Goal: Navigation & Orientation: Find specific page/section

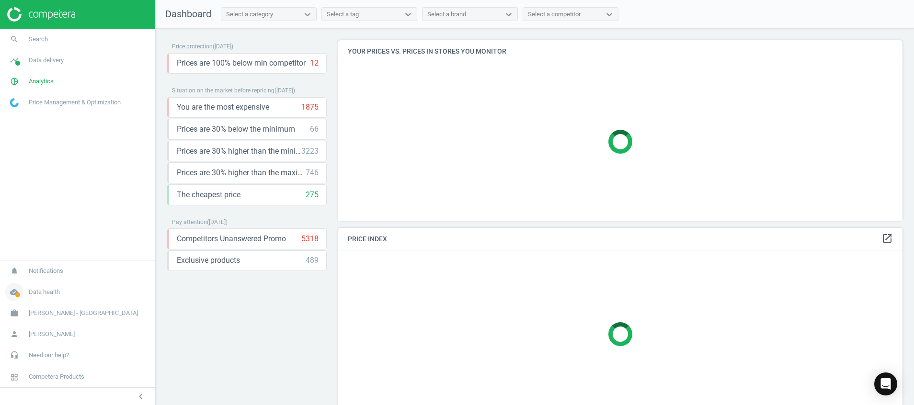
click at [15, 292] on icon "cloud_done" at bounding box center [14, 292] width 18 height 18
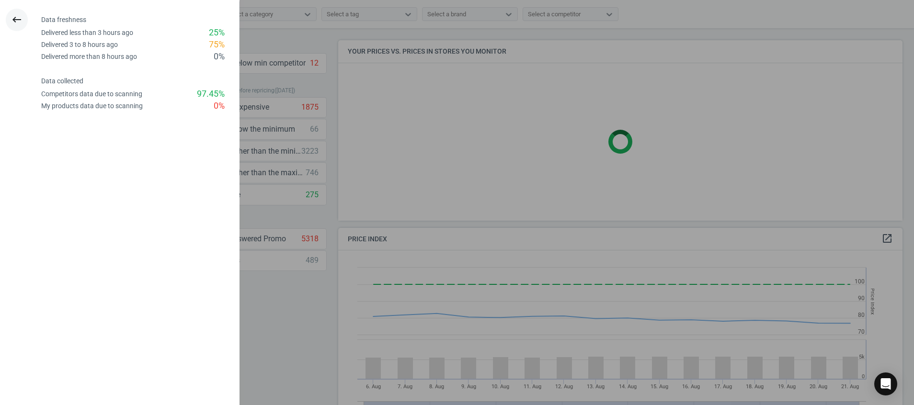
scroll to position [243, 576]
click at [19, 17] on icon "keyboard_backspace" at bounding box center [16, 19] width 11 height 11
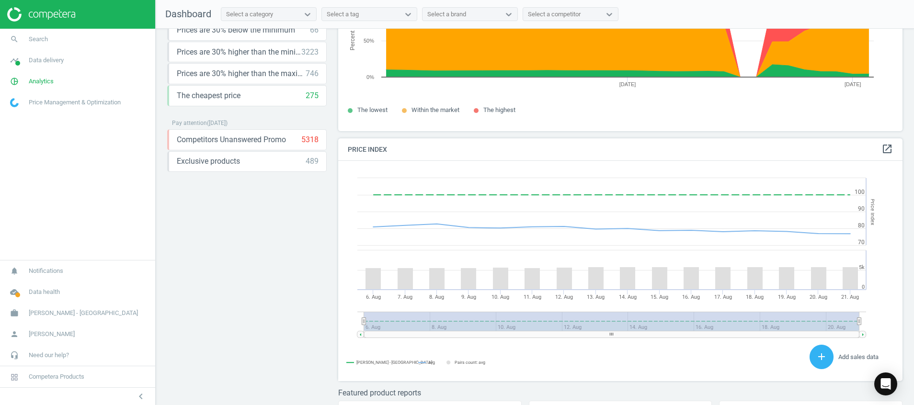
scroll to position [205, 0]
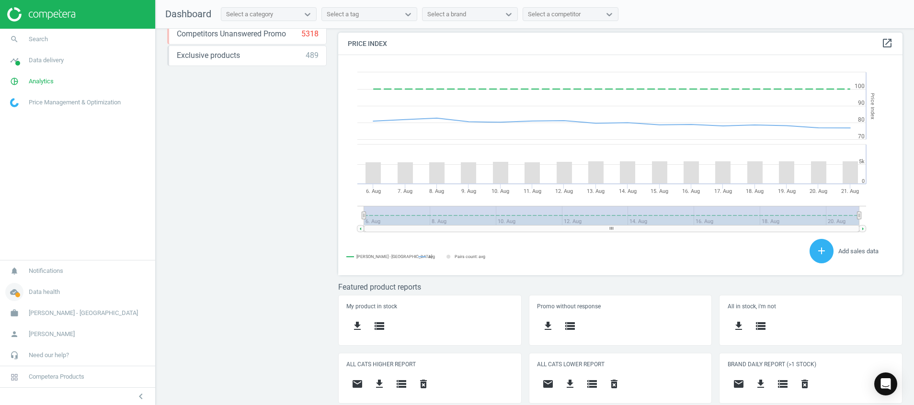
click at [20, 297] on span at bounding box center [17, 295] width 5 height 5
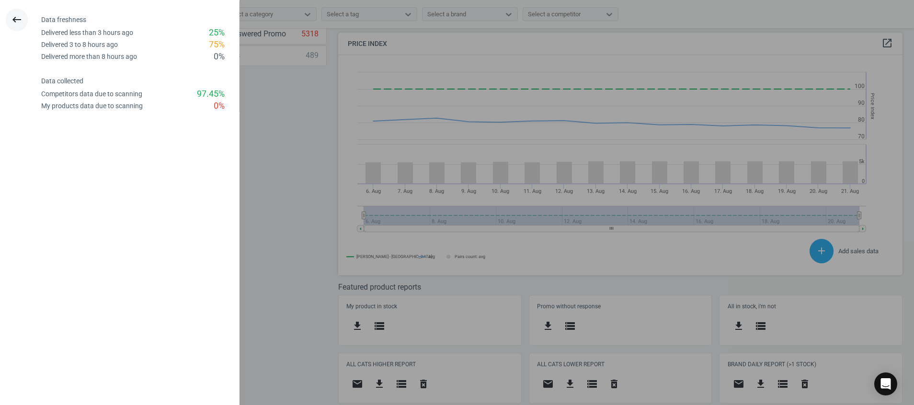
click at [20, 16] on icon "keyboard_backspace" at bounding box center [16, 19] width 11 height 11
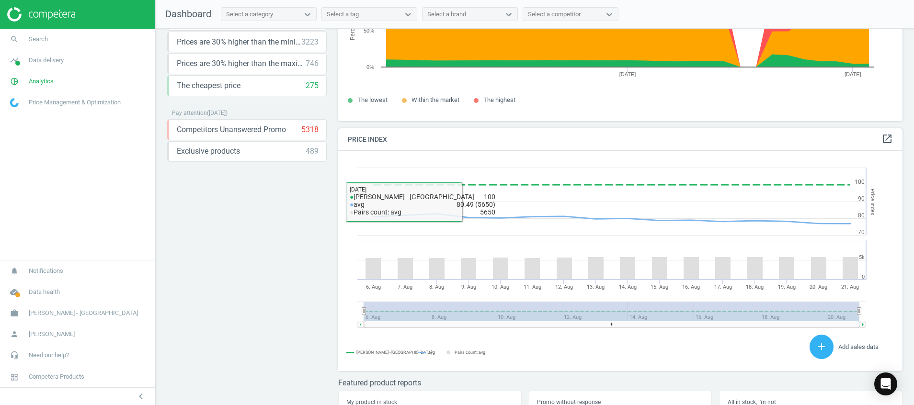
scroll to position [205, 0]
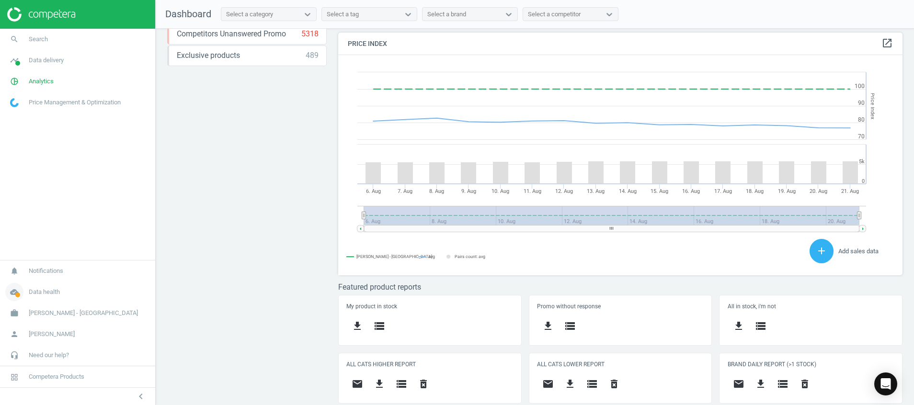
click at [15, 295] on span at bounding box center [17, 295] width 5 height 5
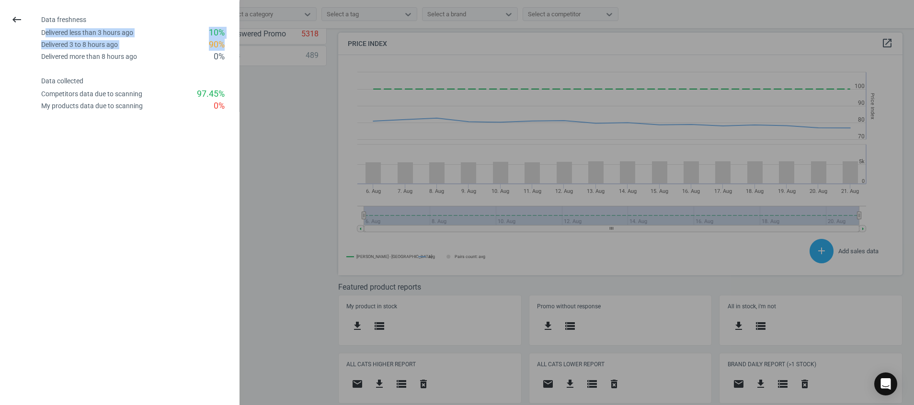
drag, startPoint x: 229, startPoint y: 42, endPoint x: 44, endPoint y: 36, distance: 185.9
click at [44, 36] on div "Data freshness Delivered less than 3 hours ago 10 % Delivered 3 to 8 hours ago …" at bounding box center [140, 39] width 198 height 47
drag, startPoint x: 44, startPoint y: 36, endPoint x: 267, endPoint y: 78, distance: 227.5
click at [267, 78] on div at bounding box center [457, 202] width 914 height 405
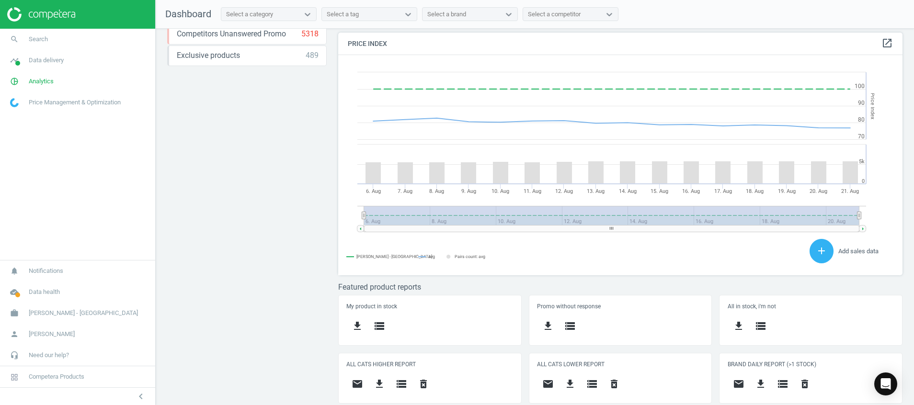
click at [50, 15] on img at bounding box center [41, 14] width 68 height 14
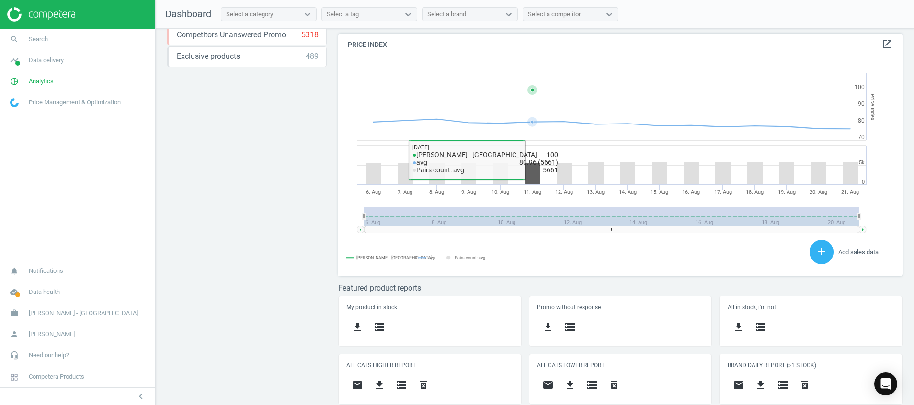
scroll to position [205, 0]
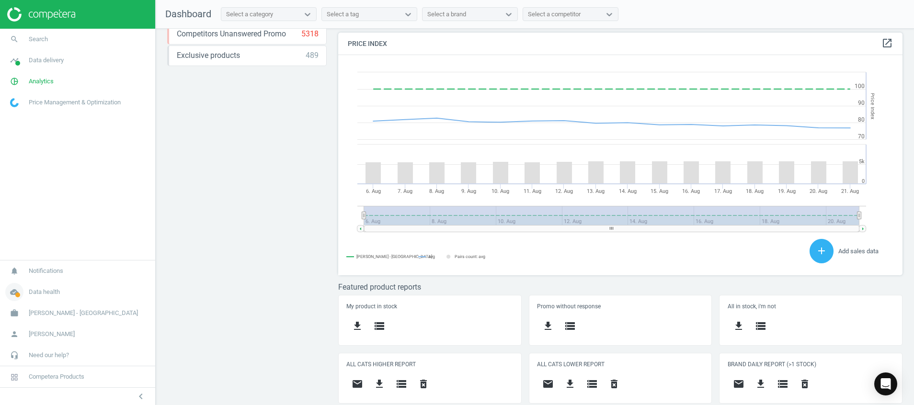
click at [10, 297] on icon "cloud_done" at bounding box center [14, 292] width 18 height 18
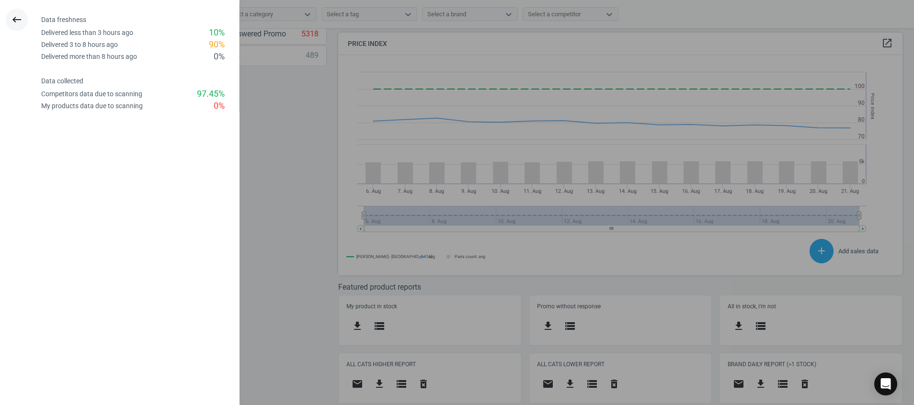
click at [14, 18] on icon "keyboard_backspace" at bounding box center [16, 19] width 11 height 11
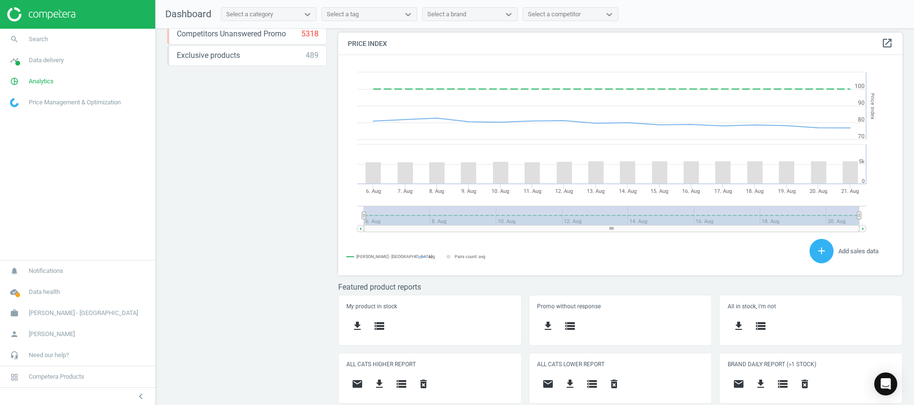
click at [56, 15] on img at bounding box center [41, 14] width 68 height 14
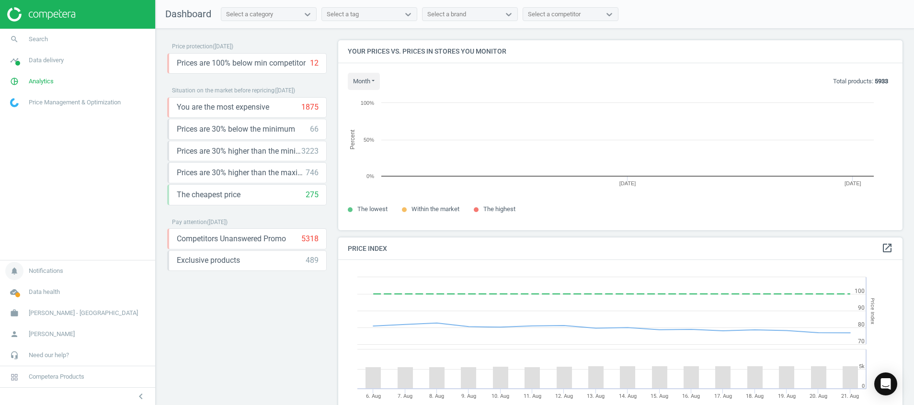
scroll to position [212, 576]
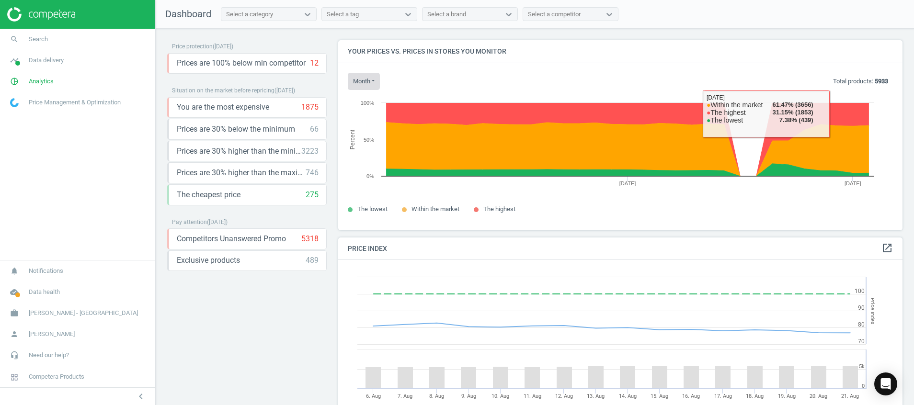
click at [364, 80] on button "month" at bounding box center [364, 81] width 32 height 17
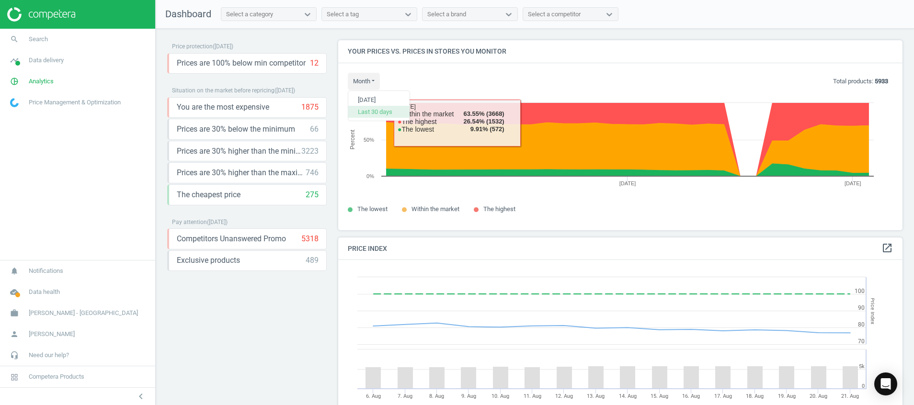
click at [378, 109] on button "Last 30 days" at bounding box center [378, 111] width 61 height 11
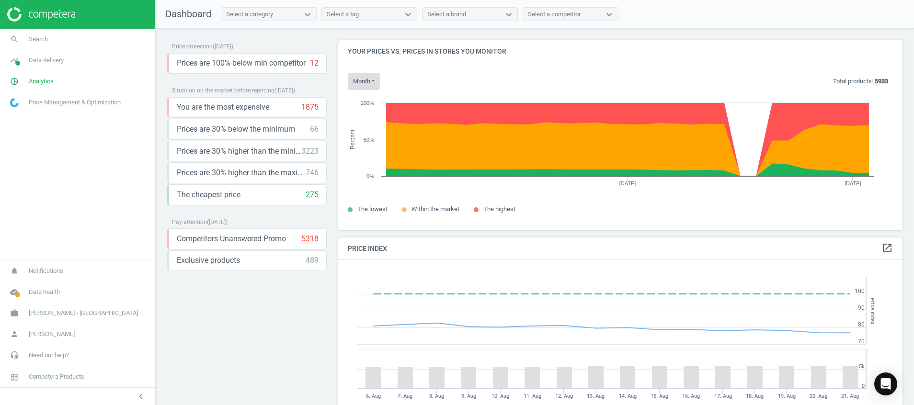
click at [371, 84] on button "month" at bounding box center [364, 81] width 32 height 17
click at [376, 103] on button "[DATE]" at bounding box center [378, 99] width 61 height 11
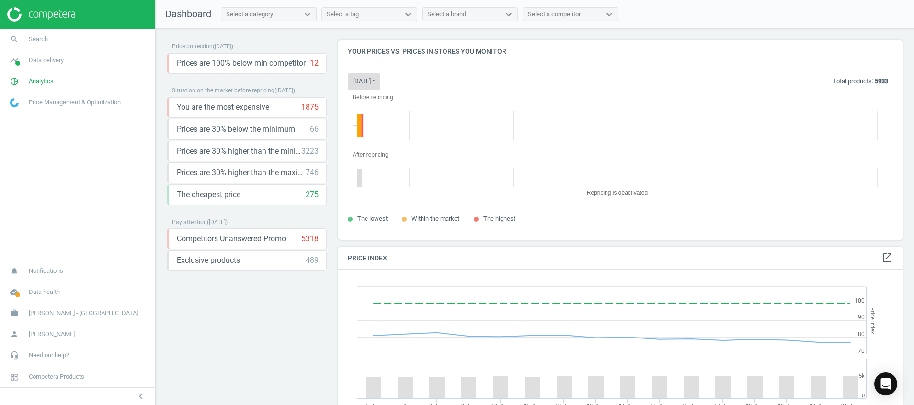
scroll to position [222, 576]
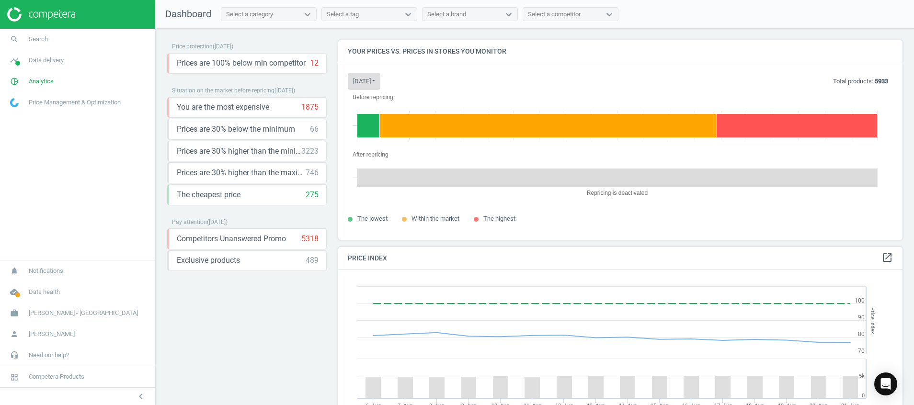
click at [370, 89] on button "today" at bounding box center [364, 81] width 33 height 17
click at [372, 109] on button "Last 30 days" at bounding box center [378, 111] width 61 height 11
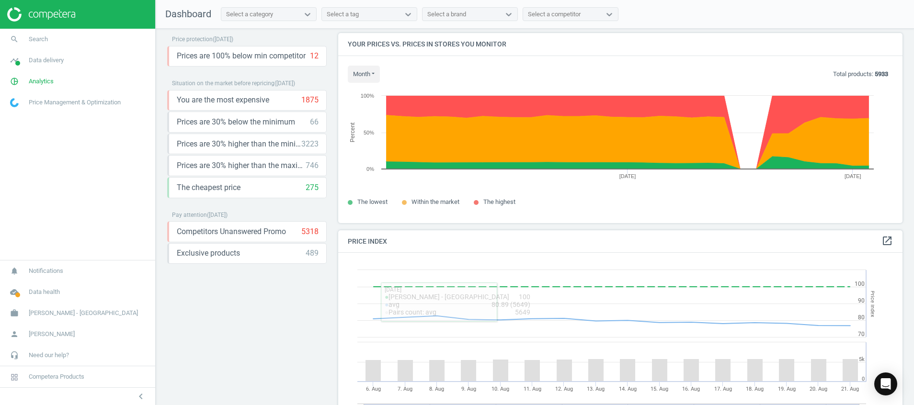
scroll to position [0, 0]
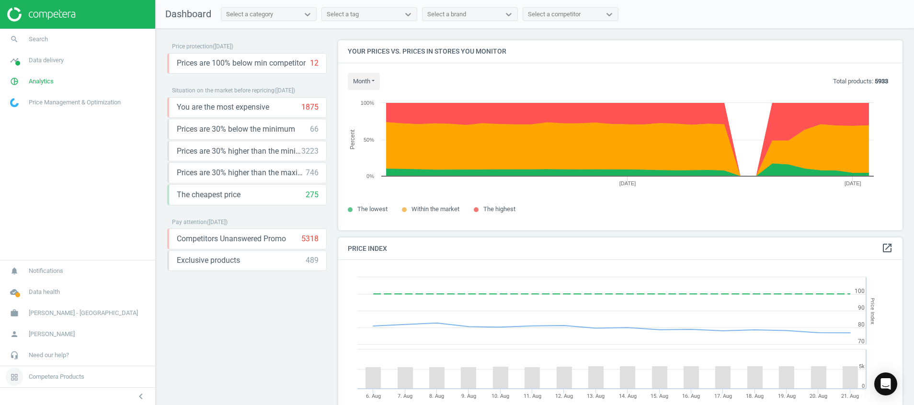
click at [36, 374] on span "Competera Products" at bounding box center [57, 377] width 56 height 9
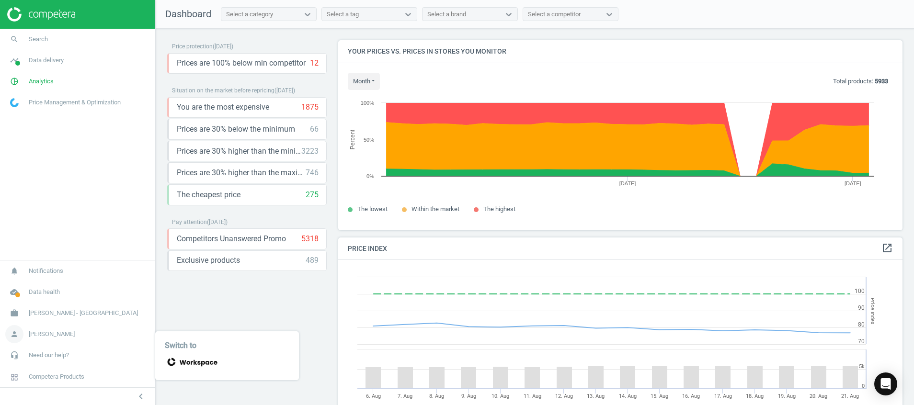
click at [34, 329] on link "person Han Xin Ng" at bounding box center [77, 334] width 155 height 21
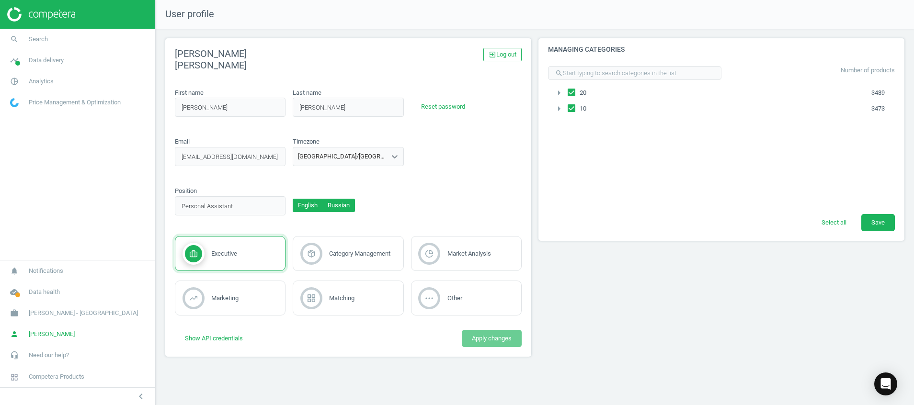
click at [333, 210] on button "Russian" at bounding box center [338, 205] width 33 height 13
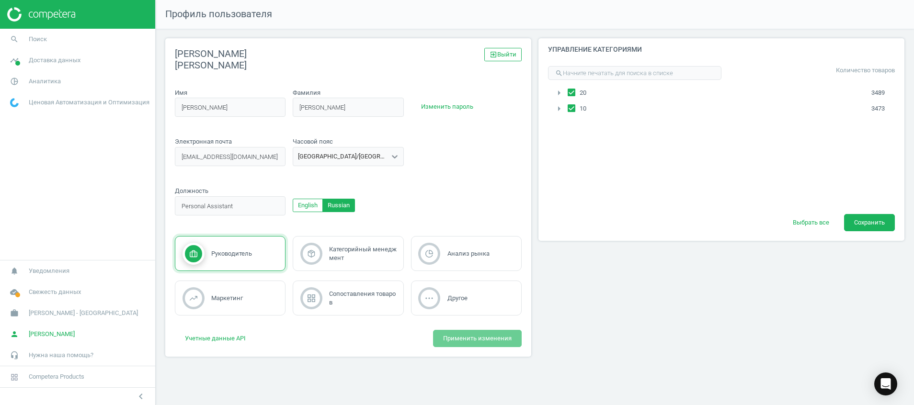
click at [316, 207] on button "English" at bounding box center [308, 205] width 30 height 13
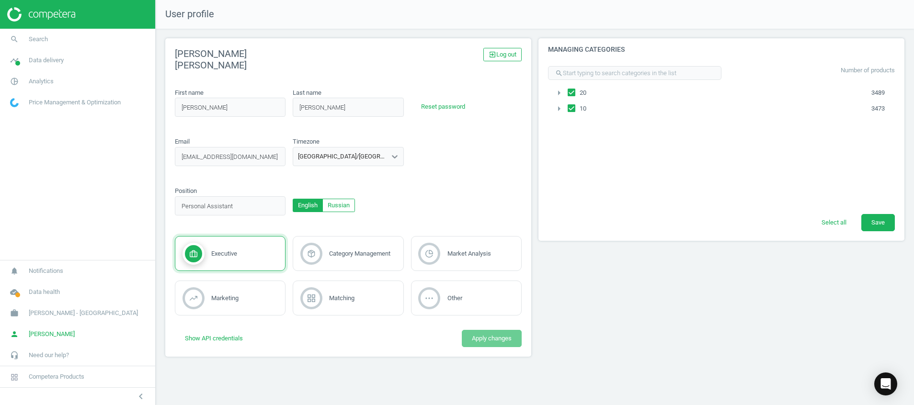
click at [56, 18] on img at bounding box center [41, 14] width 68 height 14
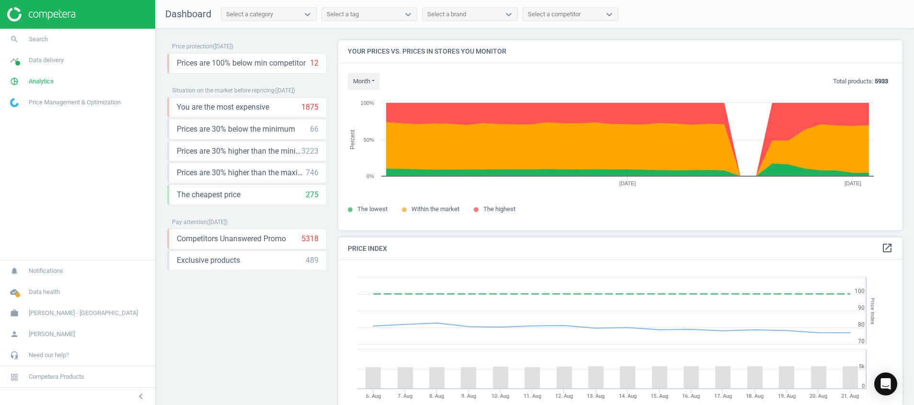
click at [35, 17] on img at bounding box center [41, 14] width 68 height 14
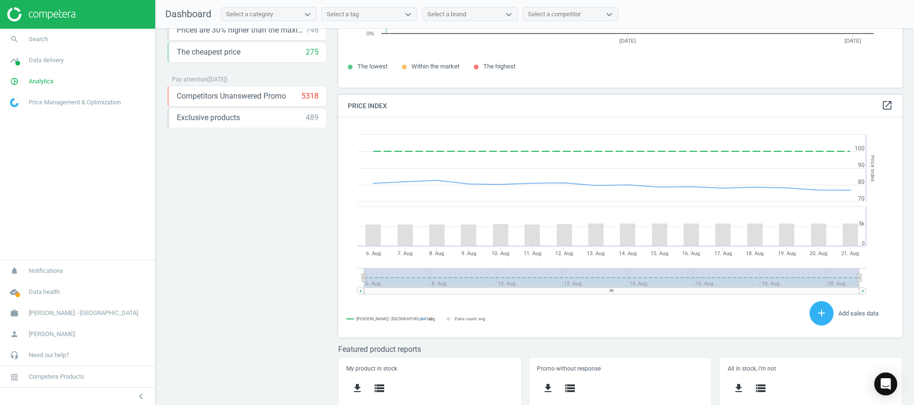
scroll to position [212, 576]
